Goal: Find specific page/section: Find specific page/section

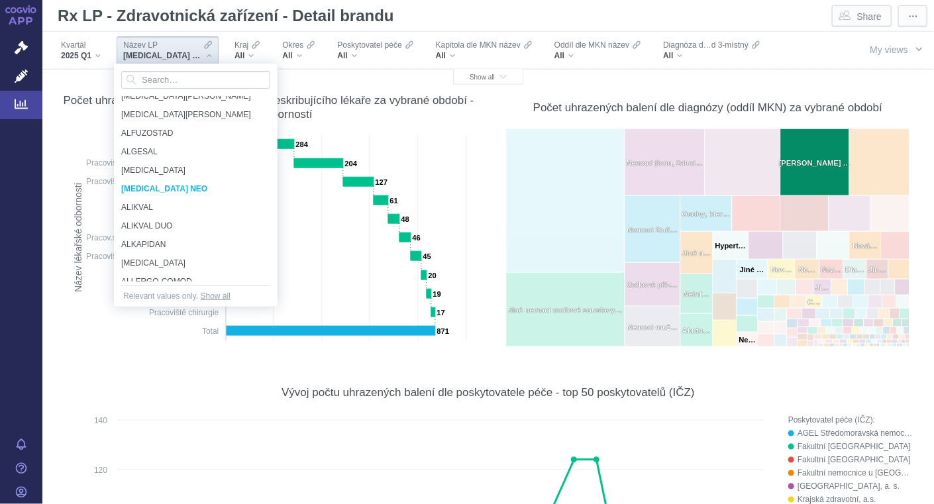
scroll to position [2050, 0]
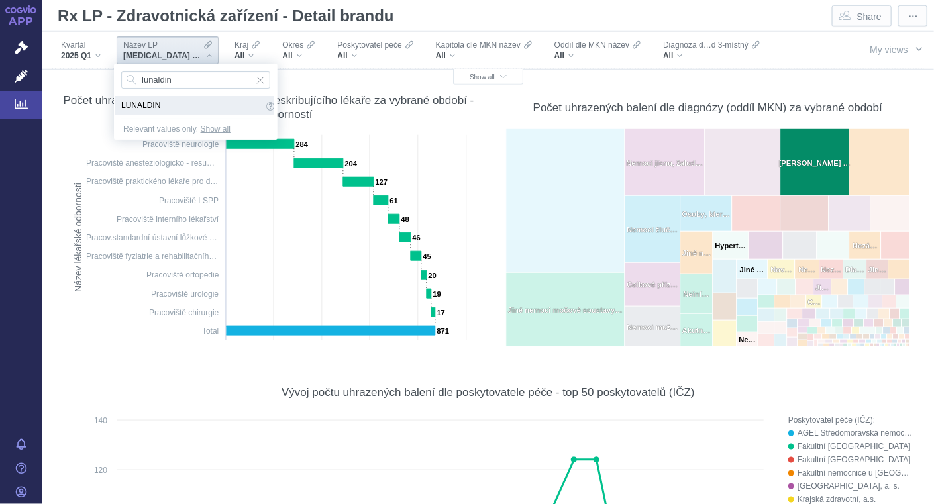
type input "lunaldin"
click at [134, 99] on span "LUNALDIN" at bounding box center [192, 105] width 142 height 15
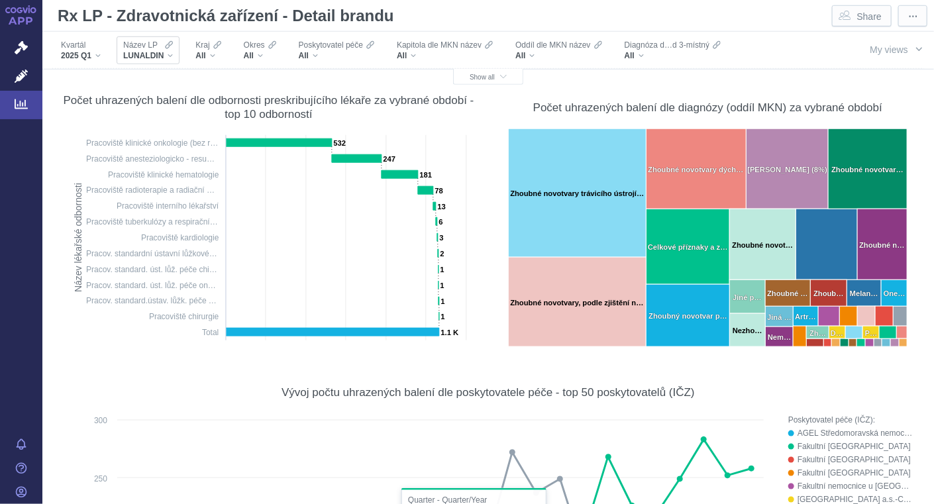
click at [171, 58] on div "LUNALDIN" at bounding box center [148, 55] width 50 height 11
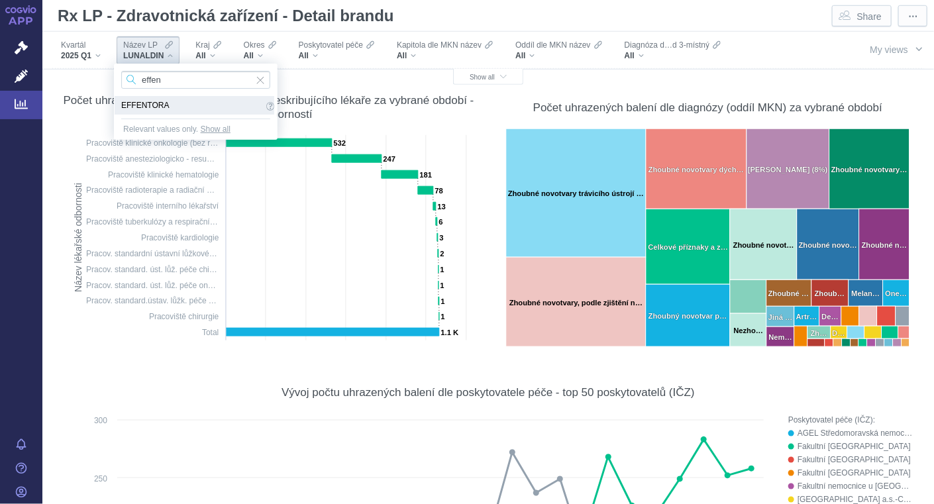
type input "effen"
click at [154, 103] on span "EFFENTORA" at bounding box center [192, 105] width 142 height 15
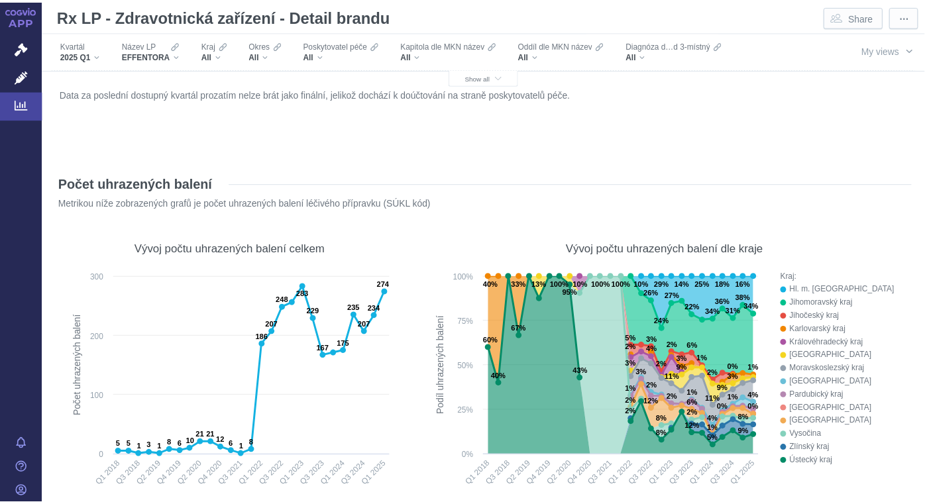
scroll to position [439, 0]
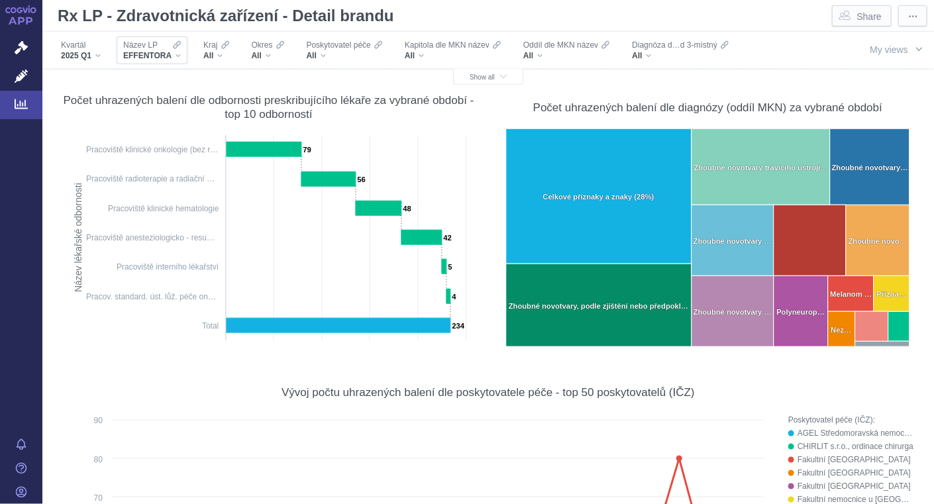
click at [176, 56] on div "EFFENTORA" at bounding box center [152, 55] width 58 height 11
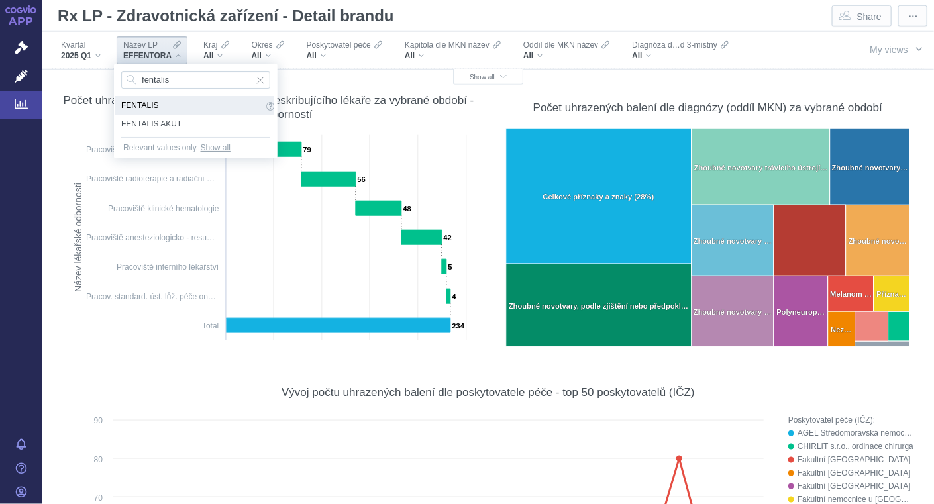
type input "fentalis"
click at [171, 106] on span "FENTALIS" at bounding box center [192, 105] width 142 height 15
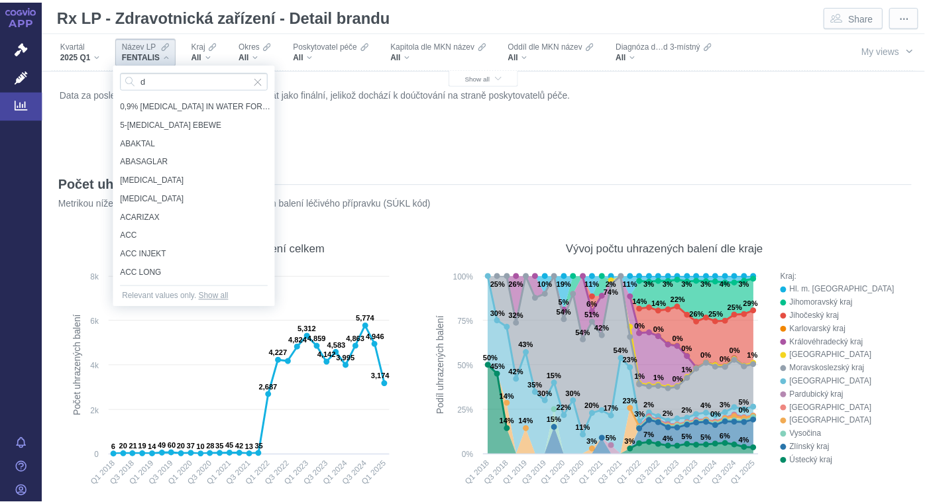
scroll to position [439, 0]
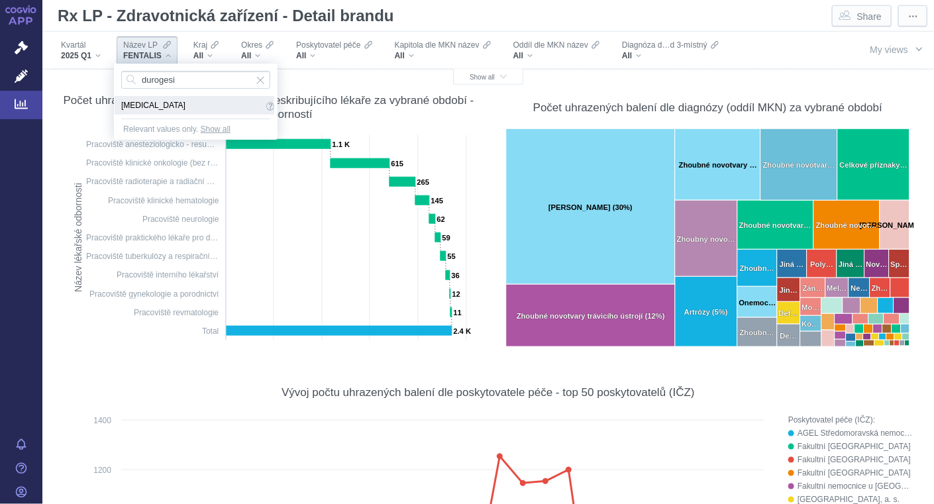
type input "durogesi"
click at [171, 109] on span "[MEDICAL_DATA]" at bounding box center [192, 105] width 142 height 15
